Goal: Information Seeking & Learning: Learn about a topic

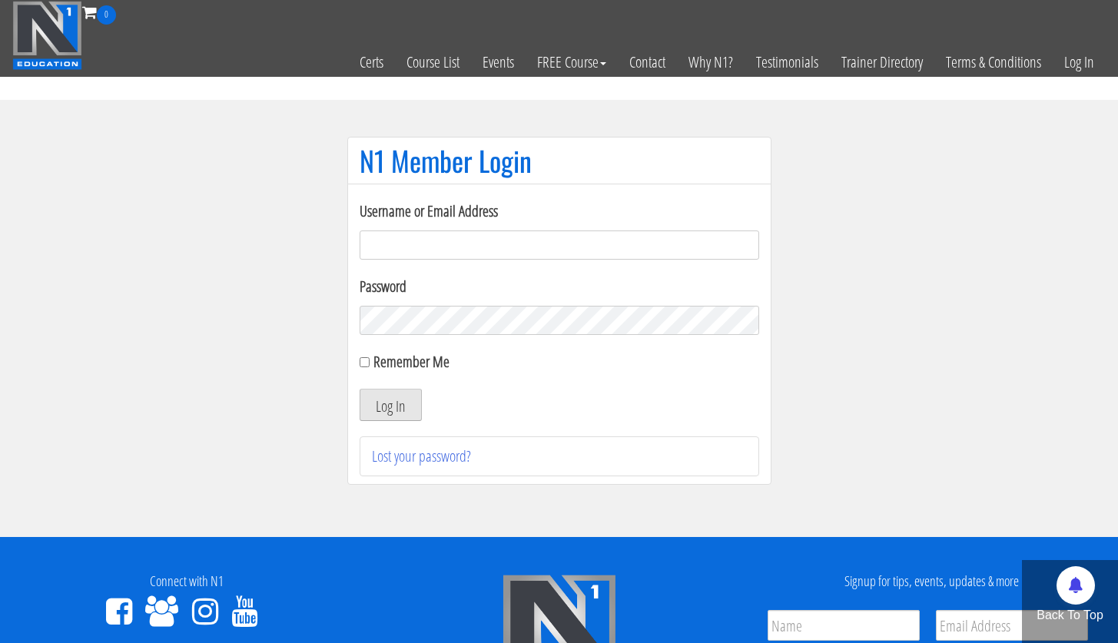
type input "[PERSON_NAME][EMAIL_ADDRESS][PERSON_NAME][DOMAIN_NAME]"
click at [380, 407] on button "Log In" at bounding box center [391, 405] width 62 height 32
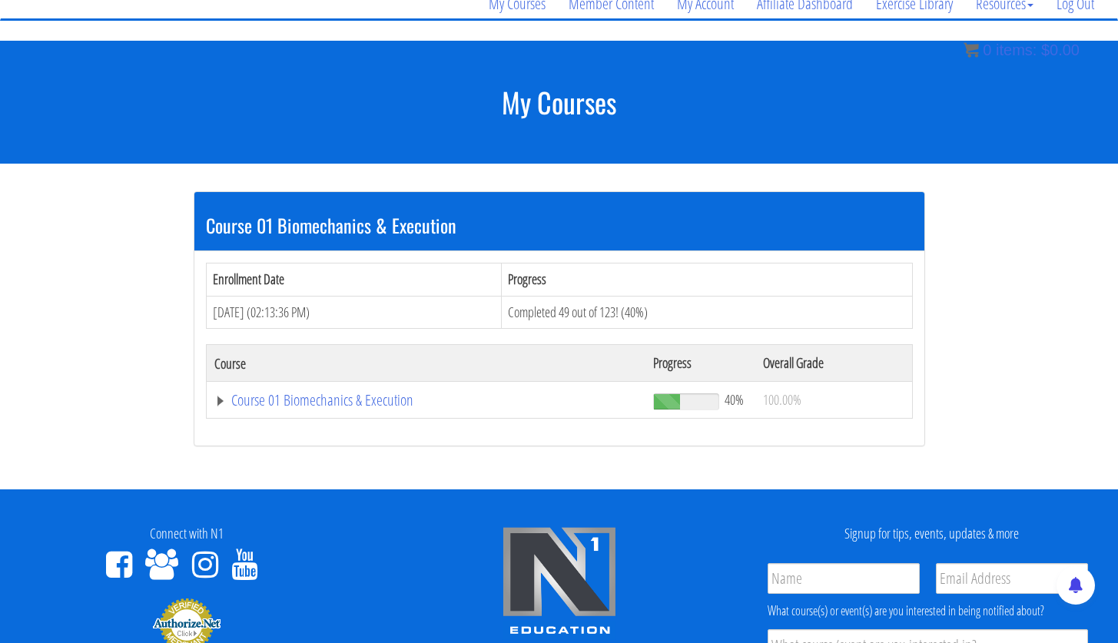
scroll to position [135, 0]
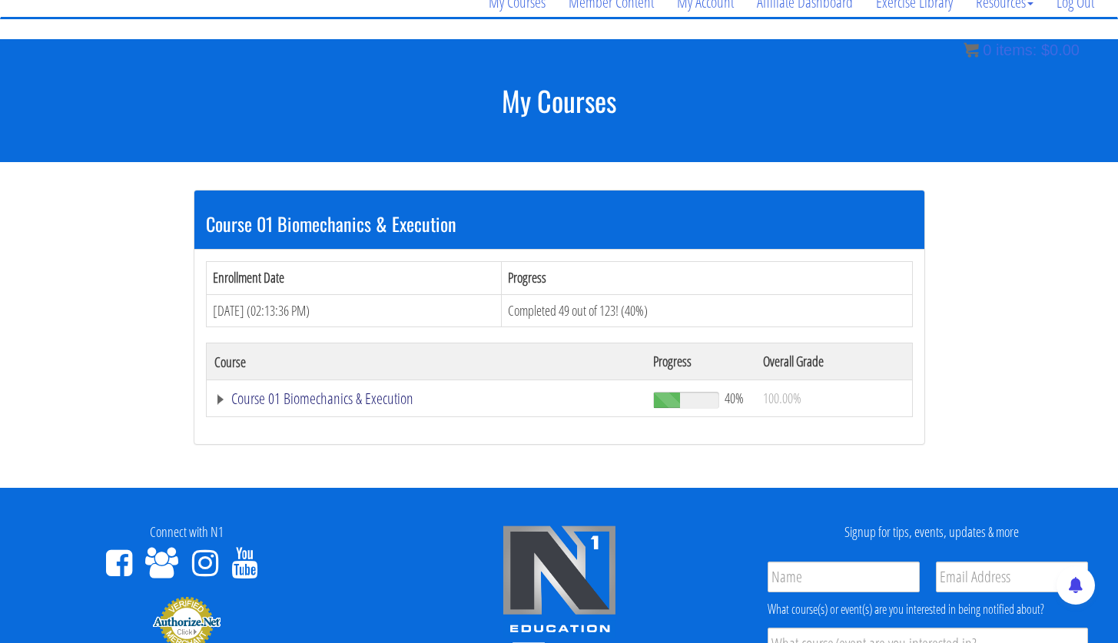
click at [376, 401] on link "Course 01 Biomechanics & Execution" at bounding box center [426, 398] width 424 height 15
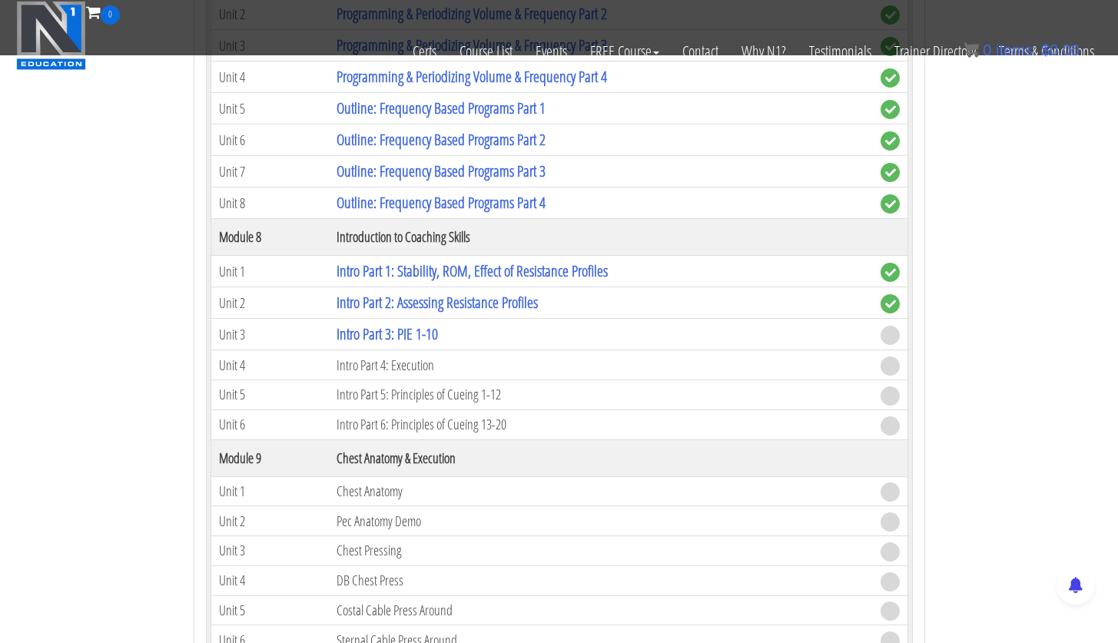
scroll to position [1995, 0]
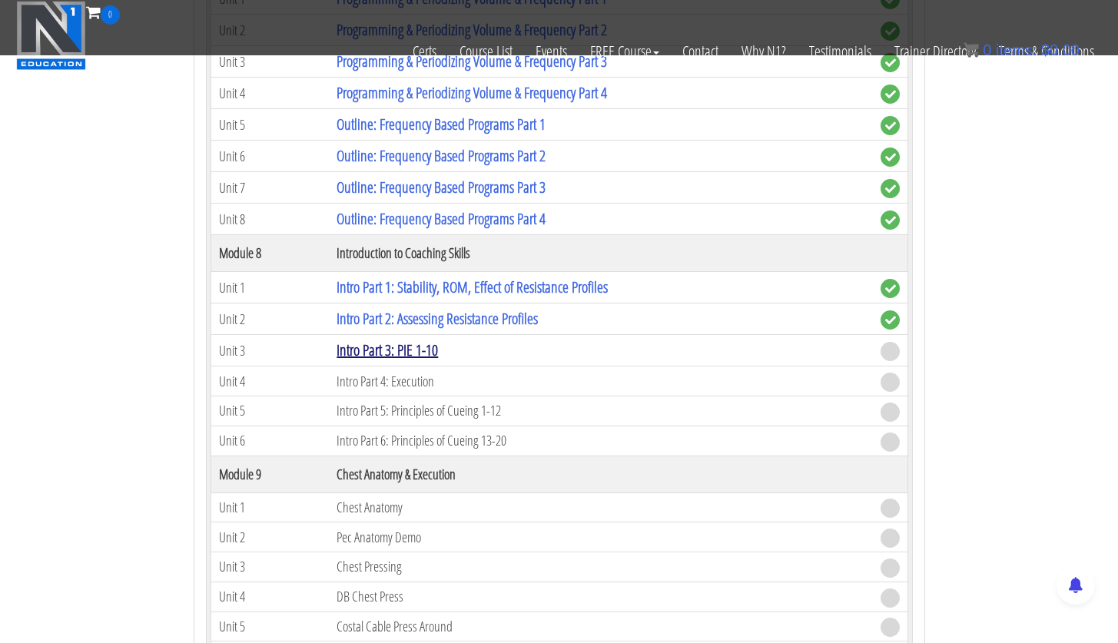
click at [418, 354] on link "Intro Part 3: PIE 1-10" at bounding box center [387, 350] width 101 height 21
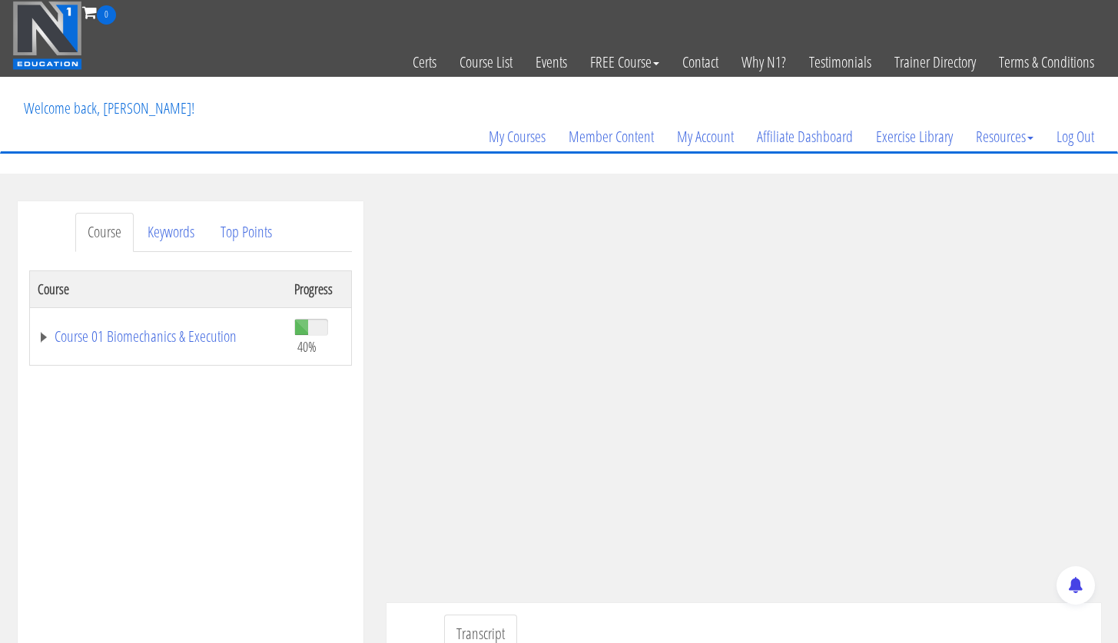
scroll to position [201, 0]
